Goal: Task Accomplishment & Management: Complete application form

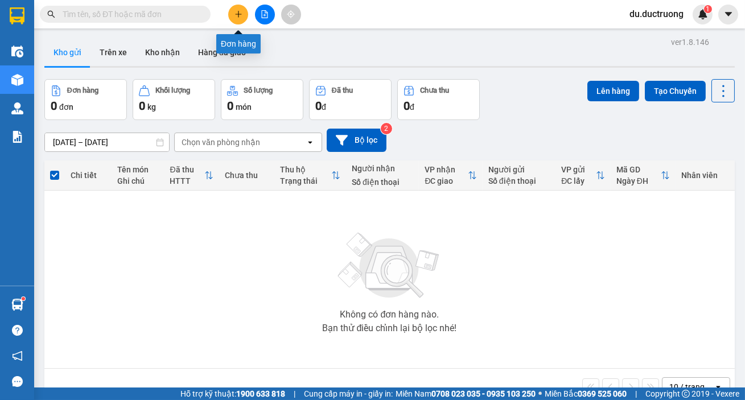
click at [235, 17] on icon "plus" at bounding box center [239, 14] width 8 height 8
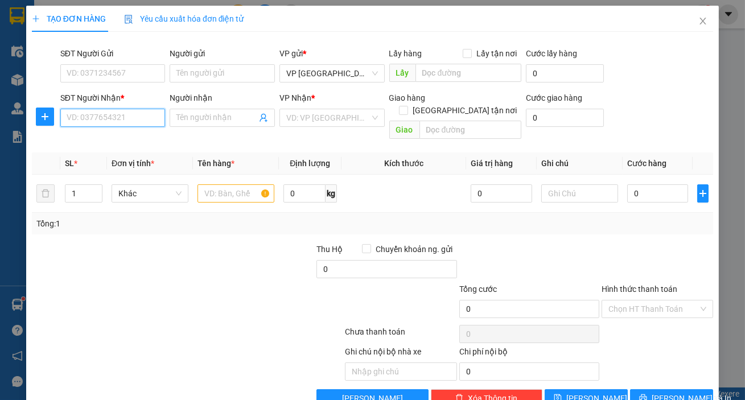
drag, startPoint x: 142, startPoint y: 121, endPoint x: 154, endPoint y: 121, distance: 12.0
click at [142, 121] on input "SĐT Người Nhận *" at bounding box center [112, 118] width 105 height 18
type input "0963484908"
click at [236, 187] on input "text" at bounding box center [236, 193] width 77 height 18
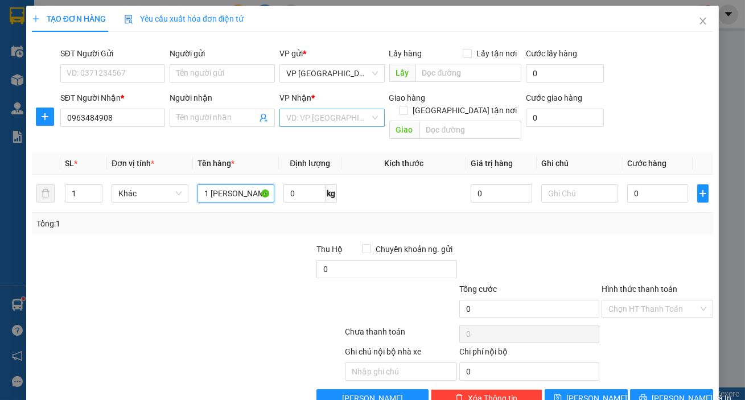
type input "1 [PERSON_NAME]"
click at [333, 111] on input "search" at bounding box center [328, 117] width 84 height 17
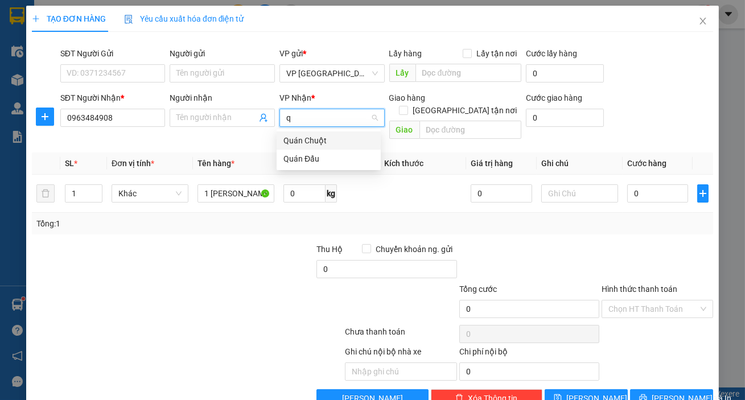
type input "qd"
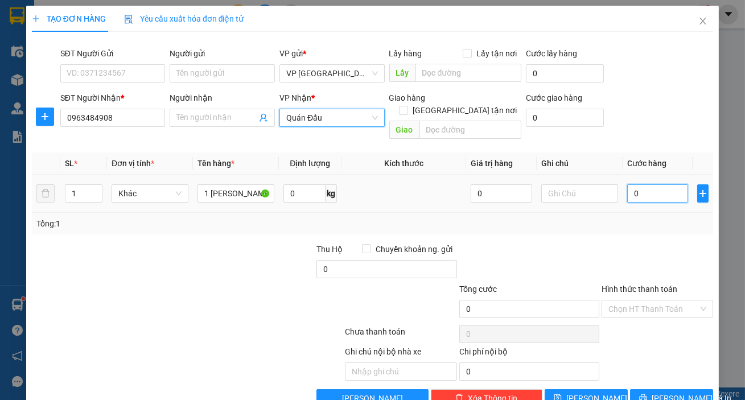
click at [648, 186] on input "0" at bounding box center [657, 193] width 61 height 18
click at [623, 161] on th "Cước hàng" at bounding box center [658, 164] width 71 height 22
click at [630, 184] on input "0" at bounding box center [657, 193] width 61 height 18
type input "004"
type input "4"
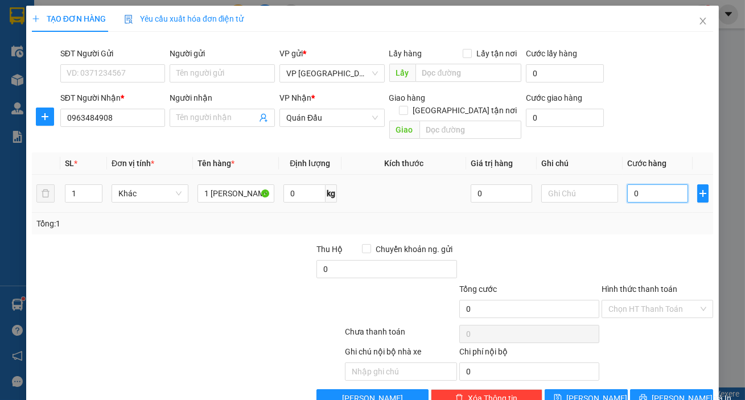
type input "4"
type input "0.040"
type input "40"
type input "40.000"
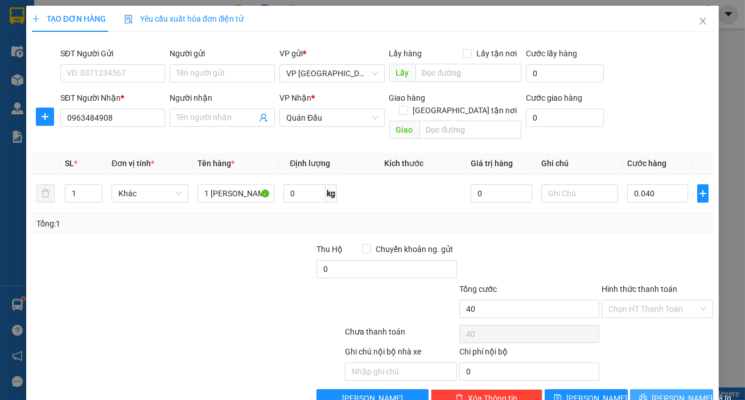
type input "40.000"
click at [688, 389] on button "[PERSON_NAME] và In" at bounding box center [671, 398] width 83 height 18
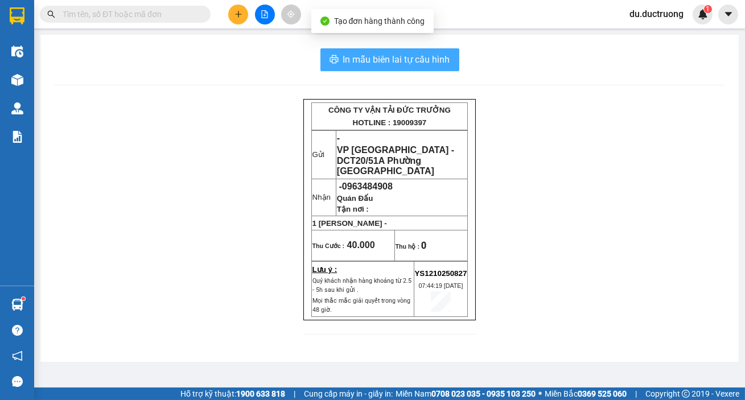
click at [434, 58] on span "In mẫu biên lai tự cấu hình" at bounding box center [396, 59] width 107 height 14
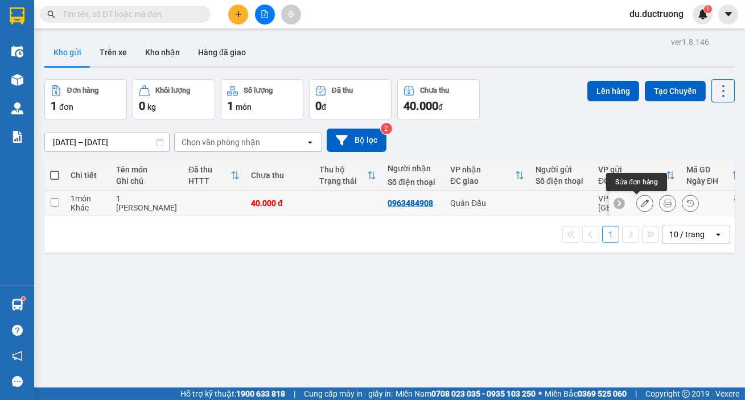
click at [641, 203] on icon at bounding box center [645, 203] width 8 height 8
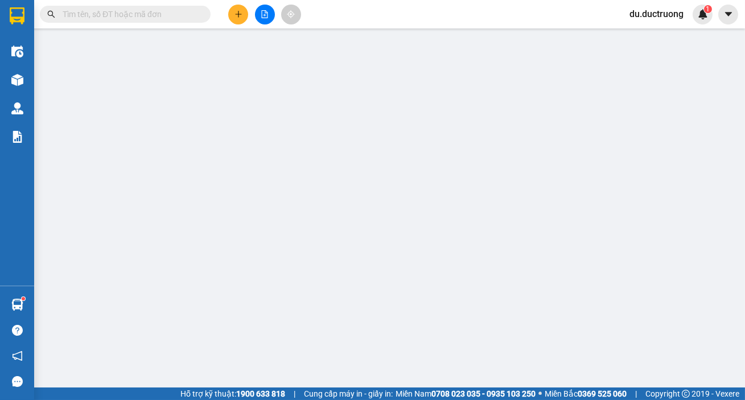
type input "0963484908"
type input "40.000"
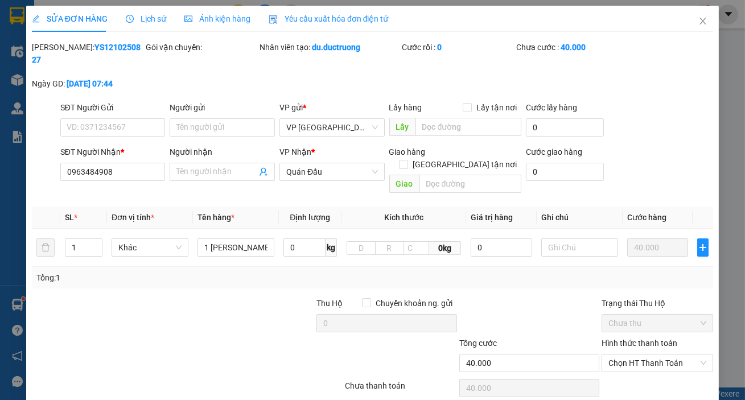
scroll to position [71, 0]
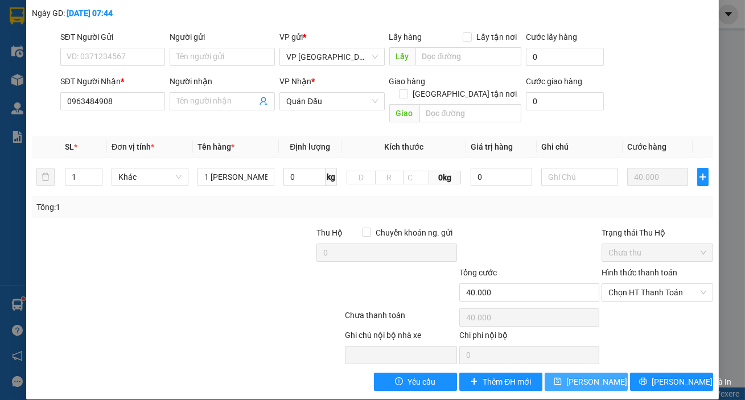
click at [598, 376] on span "[PERSON_NAME] thay đổi" at bounding box center [612, 382] width 91 height 13
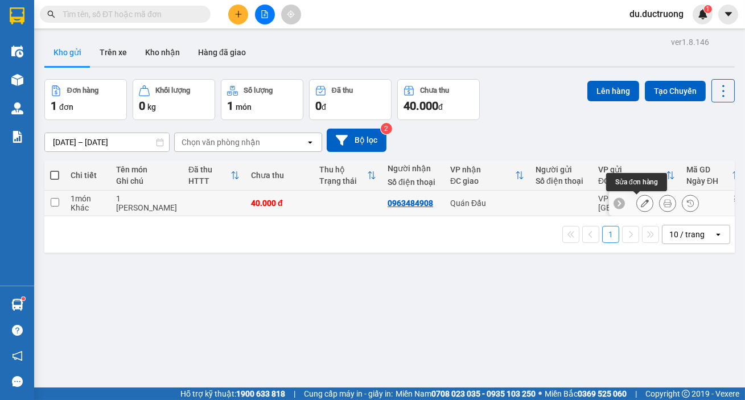
click at [641, 200] on icon at bounding box center [645, 203] width 8 height 8
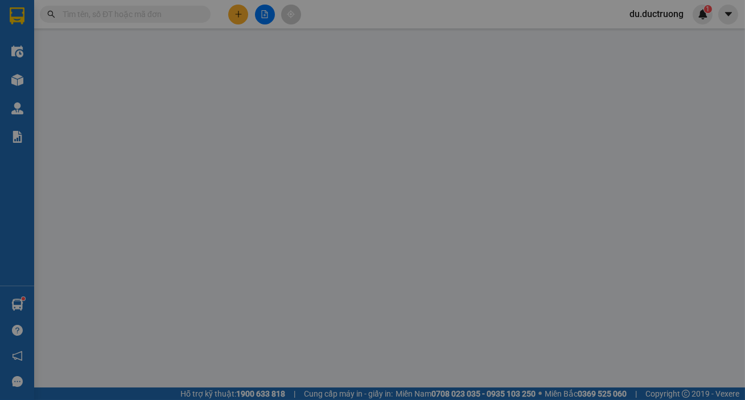
type input "0963484908"
type input "40.000"
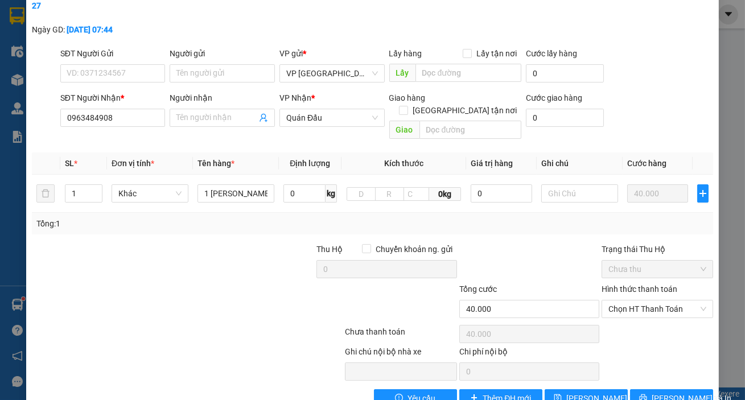
scroll to position [71, 0]
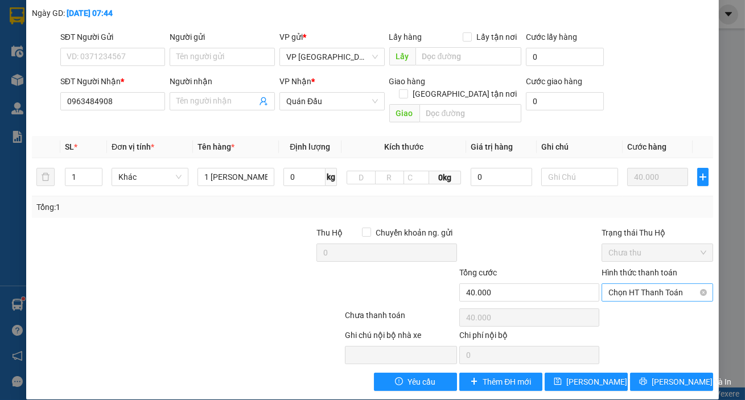
click at [646, 284] on span "Chọn HT Thanh Toán" at bounding box center [658, 292] width 98 height 17
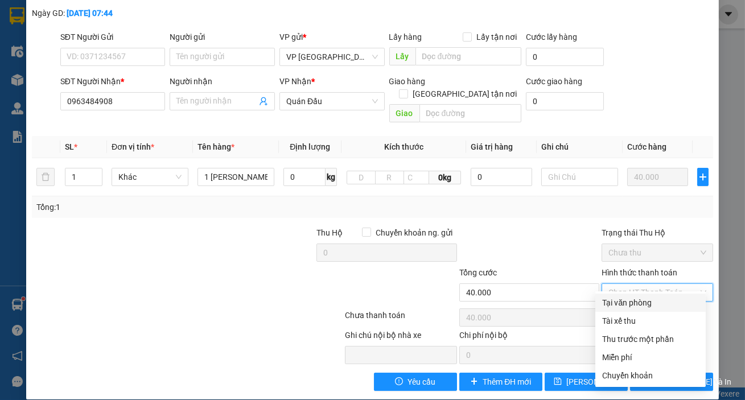
click at [650, 308] on div "Tại văn phòng" at bounding box center [650, 303] width 97 height 13
type input "0"
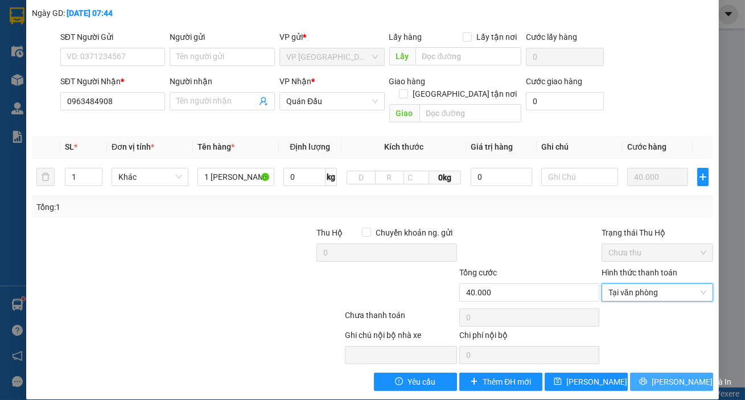
click at [686, 376] on span "[PERSON_NAME] và In" at bounding box center [692, 382] width 80 height 13
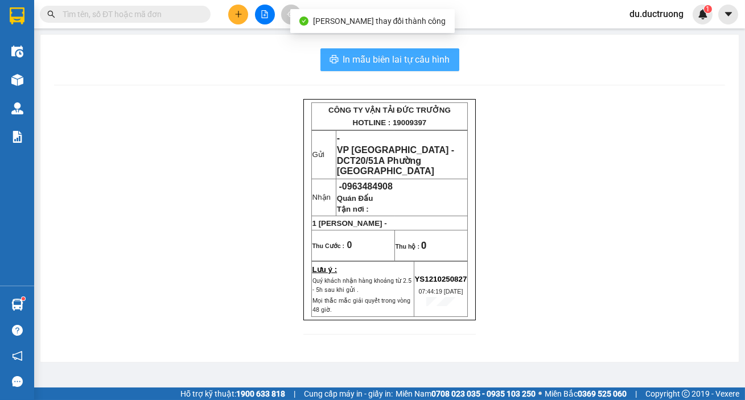
click at [414, 63] on span "In mẫu biên lai tự cấu hình" at bounding box center [396, 59] width 107 height 14
